Goal: Check status: Check status

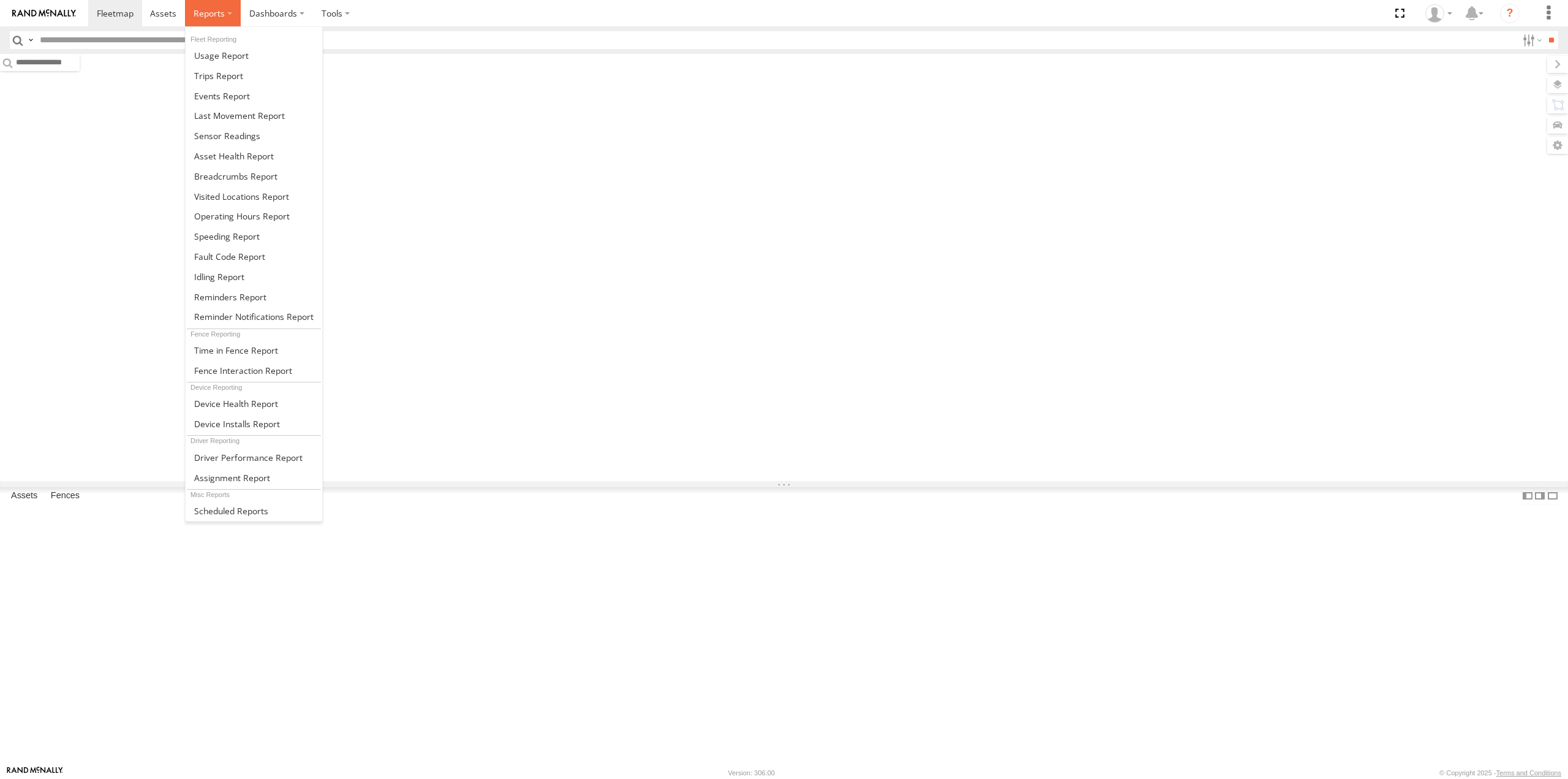
click at [224, 14] on label at bounding box center [213, 13] width 56 height 26
click at [227, 75] on span at bounding box center [219, 75] width 49 height 11
click at [233, 10] on label at bounding box center [213, 13] width 56 height 26
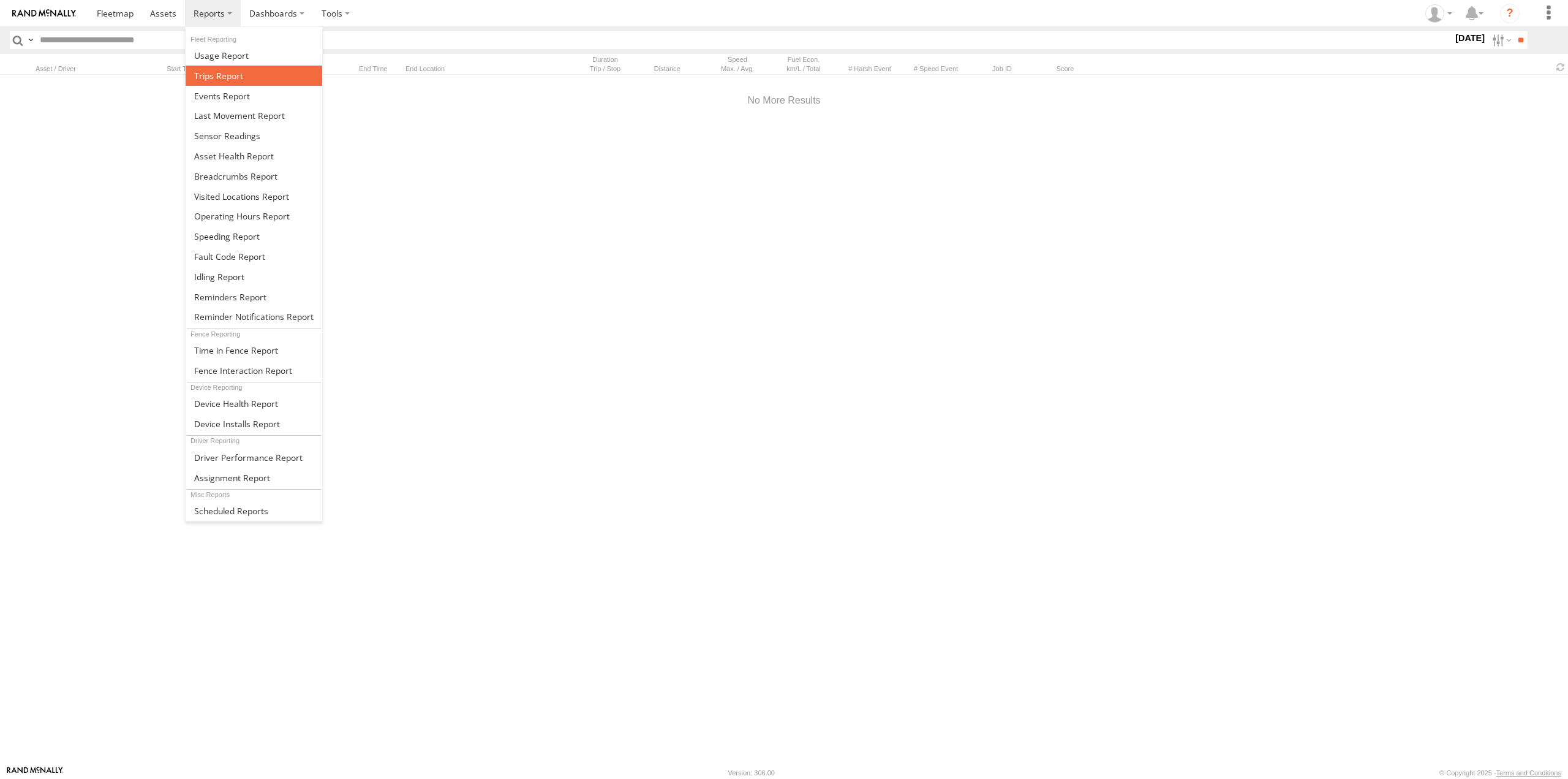
click at [224, 72] on span at bounding box center [219, 75] width 49 height 11
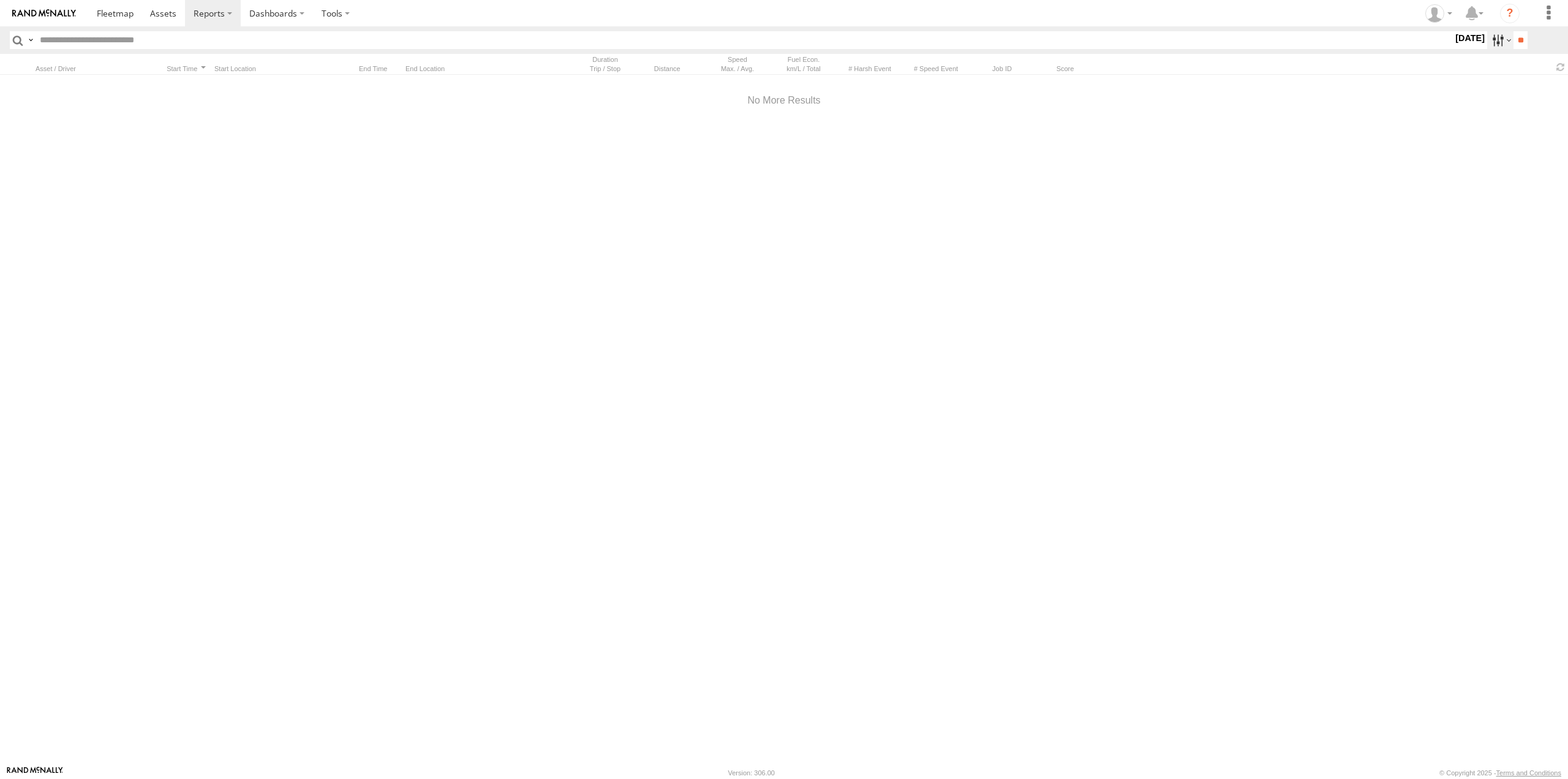
click at [1488, 44] on label at bounding box center [1501, 40] width 26 height 17
click at [0, 0] on label at bounding box center [0, 0] width 0 height 0
click at [1524, 35] on input "**" at bounding box center [1521, 40] width 14 height 17
